Goal: Task Accomplishment & Management: Manage account settings

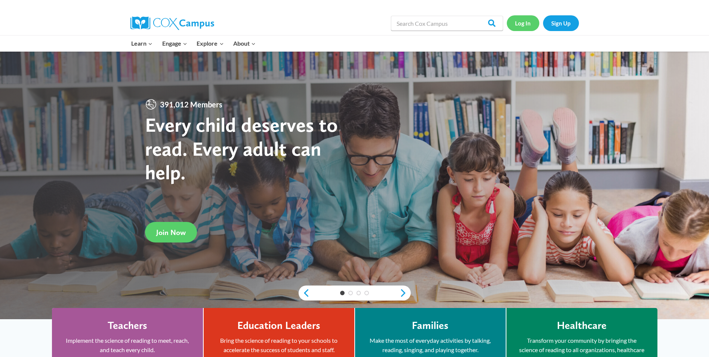
click at [522, 20] on link "Log In" at bounding box center [523, 22] width 33 height 15
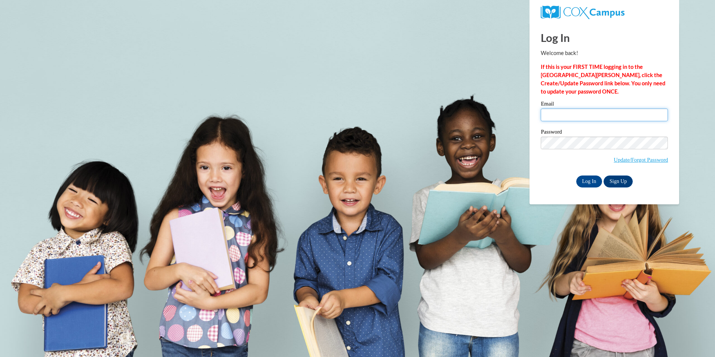
click at [575, 117] on input "Email" at bounding box center [604, 114] width 127 height 13
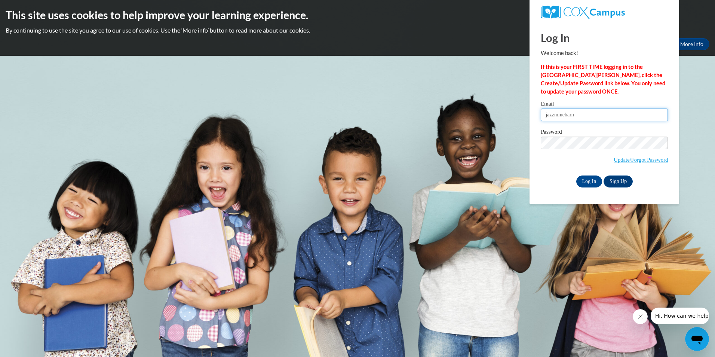
type input "jazzminebarnhill0427@Gmail.com"
click at [584, 178] on input "Log In" at bounding box center [589, 181] width 26 height 12
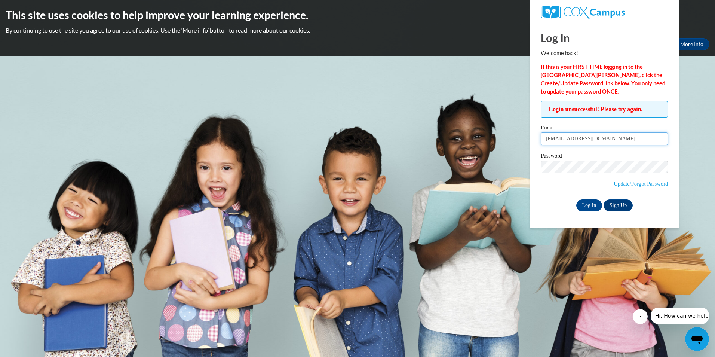
click at [602, 137] on input "jazzminebarnhill0427@Gmail.com" at bounding box center [604, 138] width 127 height 13
type input "jazzminebarnhill0427@gmail.com"
click at [586, 205] on input "Log In" at bounding box center [589, 205] width 26 height 12
click at [692, 118] on body "This site uses cookies to help improve your learning experience. By continuing …" at bounding box center [357, 178] width 715 height 357
